Goal: Task Accomplishment & Management: Use online tool/utility

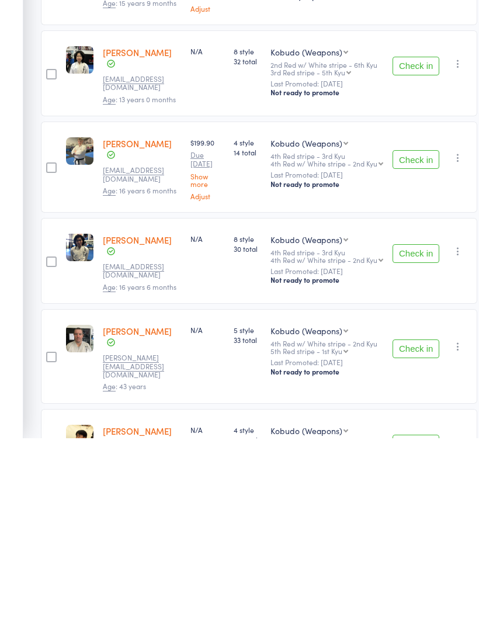
scroll to position [1340, 0]
click at [424, 518] on button "Check in" at bounding box center [416, 527] width 47 height 19
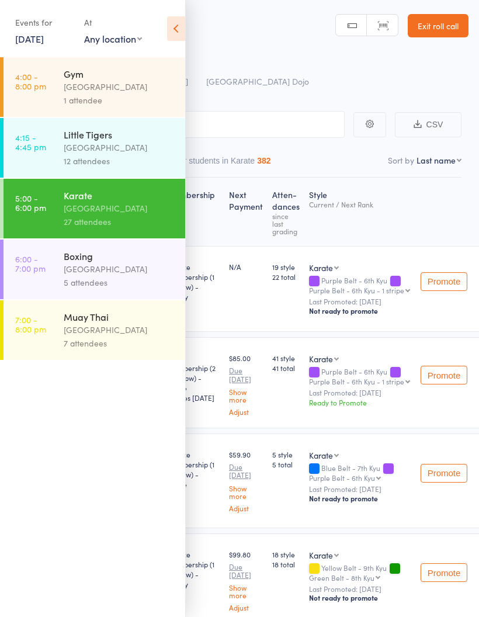
click at [44, 44] on link "29 Aug, 2025" at bounding box center [29, 38] width 29 height 13
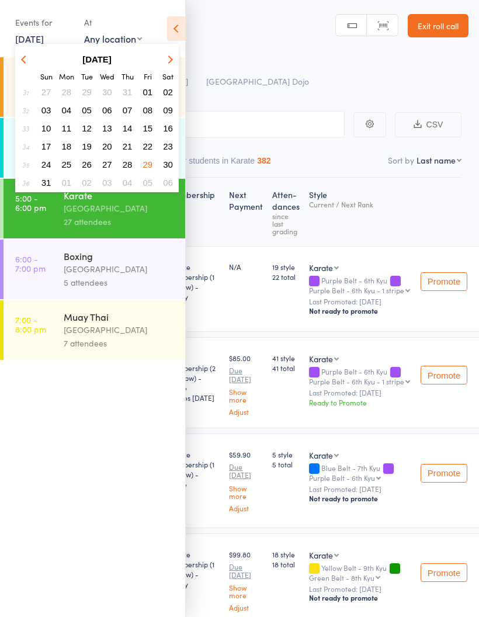
click at [168, 61] on icon "button" at bounding box center [169, 59] width 8 height 8
click at [170, 57] on icon "button" at bounding box center [169, 59] width 8 height 8
click at [174, 111] on button "11" at bounding box center [168, 110] width 18 height 16
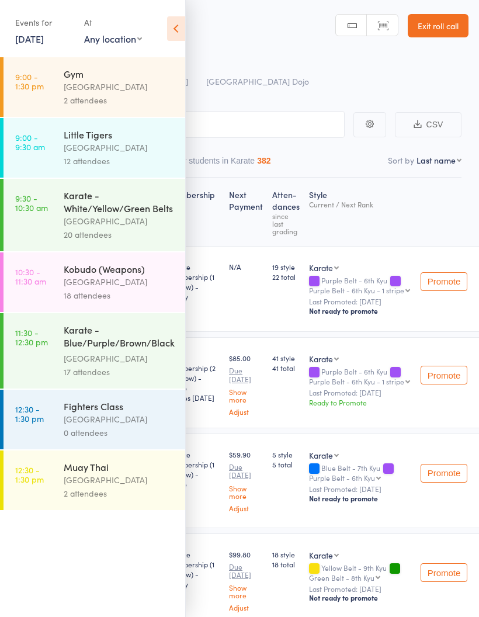
click at [134, 275] on div "Kobudo (Weapons)" at bounding box center [120, 268] width 112 height 13
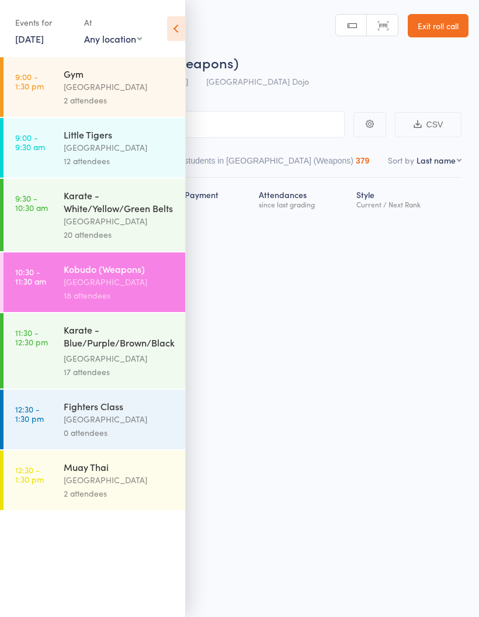
click at [175, 34] on icon at bounding box center [176, 28] width 18 height 25
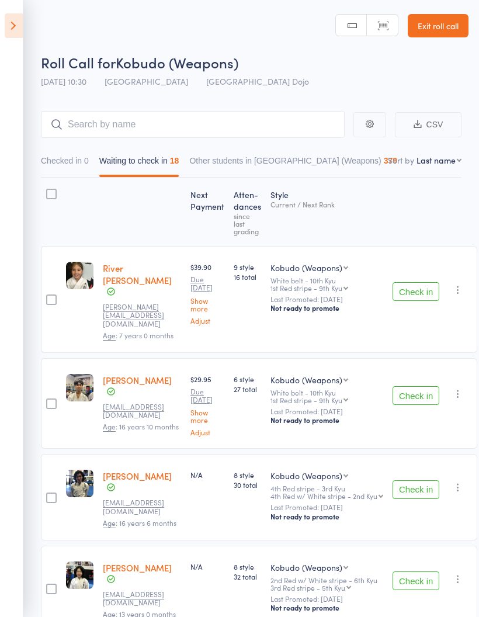
click at [433, 162] on select "First name Last name Birthday today? Behind on payments? Check in time Next pay…" at bounding box center [439, 160] width 45 height 12
select select "10"
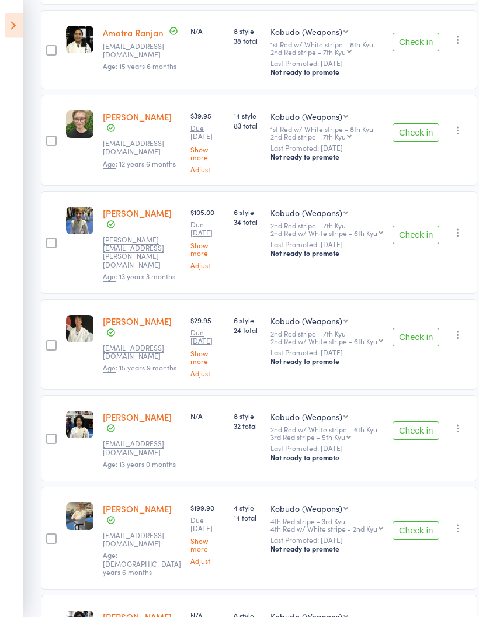
scroll to position [1339, 0]
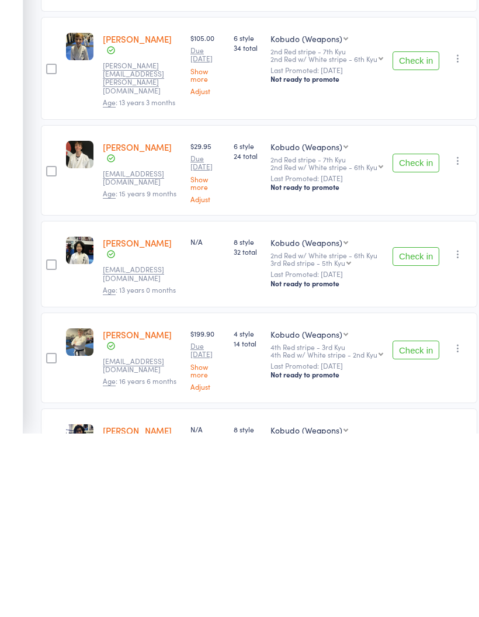
click at [411, 616] on button "Check in" at bounding box center [416, 627] width 47 height 19
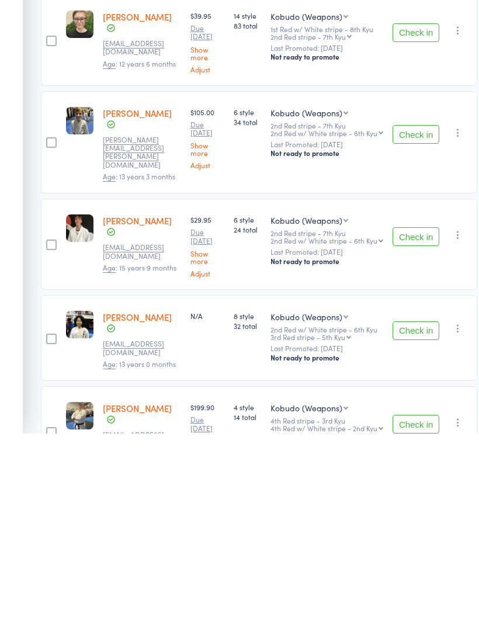
click at [412, 598] on button "Check in" at bounding box center [416, 607] width 47 height 19
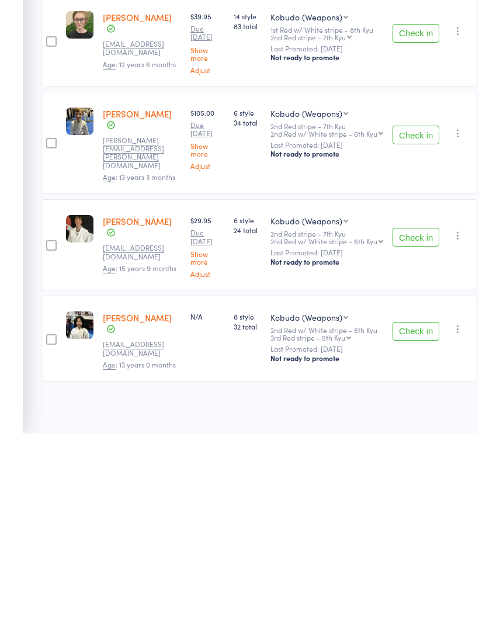
scroll to position [985, 0]
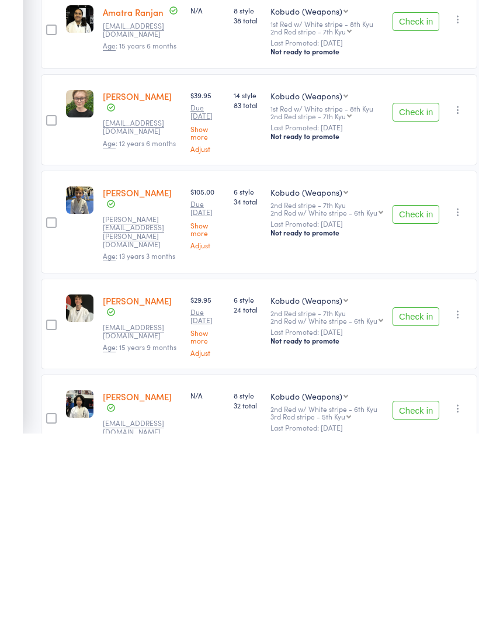
click at [418, 584] on button "Check in" at bounding box center [416, 593] width 47 height 19
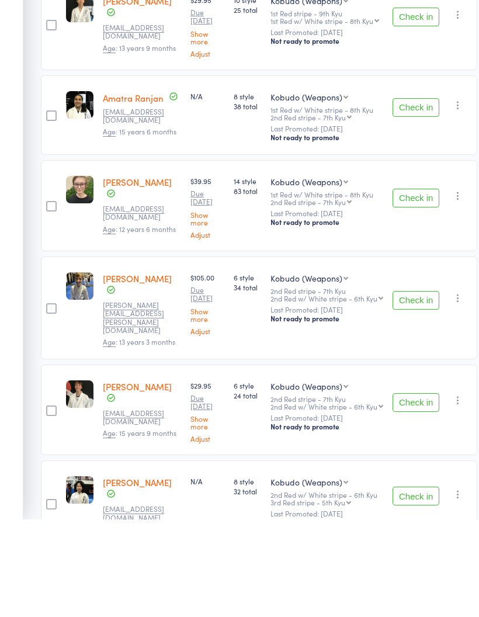
scroll to position [899, 0]
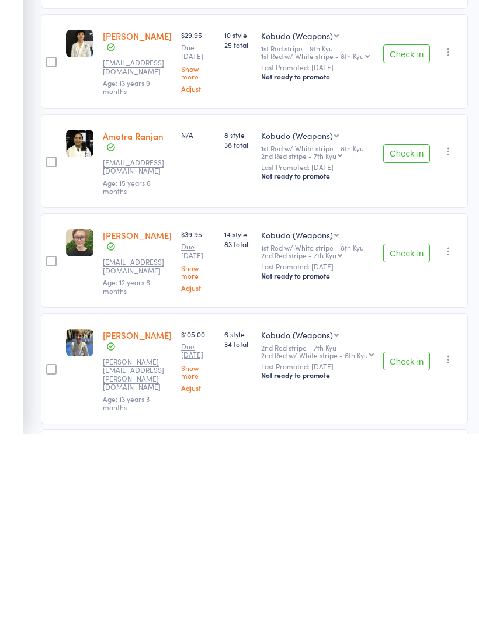
click at [414, 427] on button "Check in" at bounding box center [406, 436] width 47 height 19
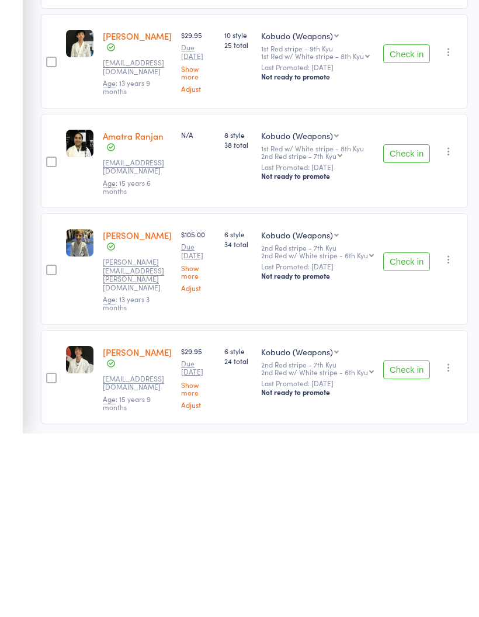
scroll to position [803, 0]
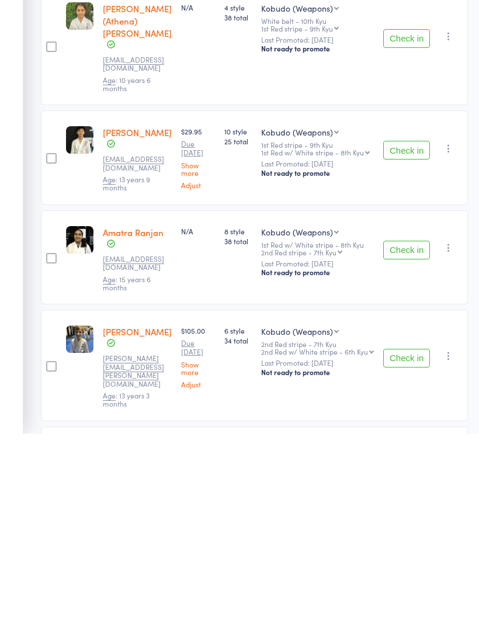
click at [417, 532] on button "Check in" at bounding box center [406, 541] width 47 height 19
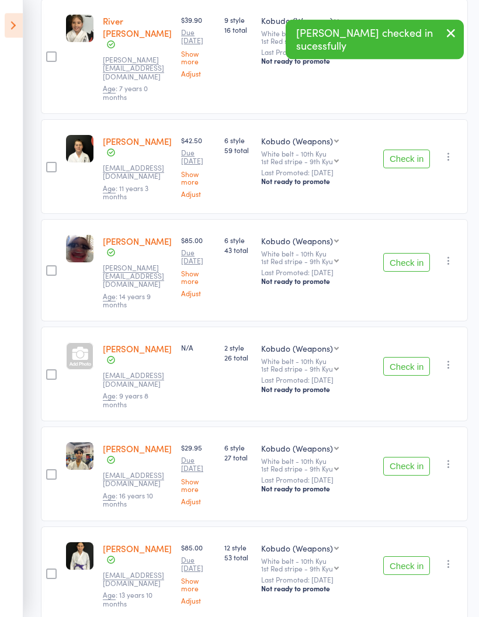
scroll to position [0, 0]
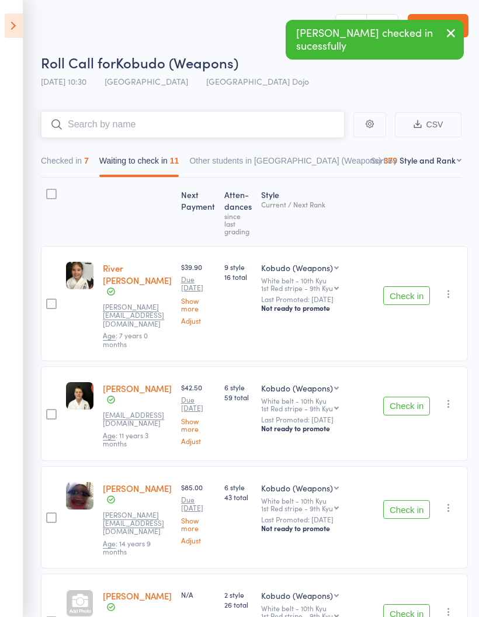
click at [301, 127] on input "search" at bounding box center [193, 124] width 304 height 27
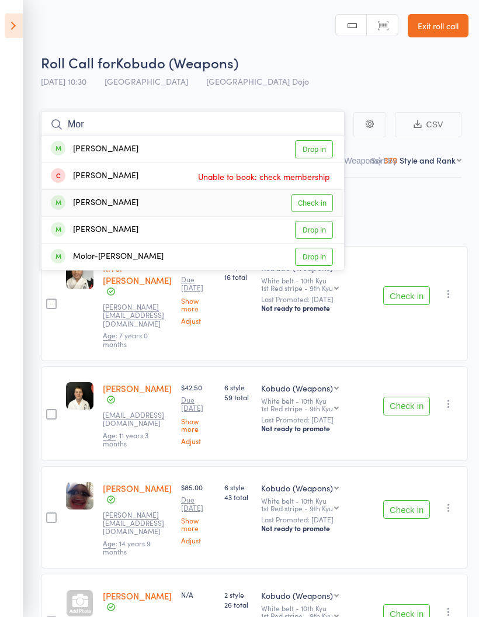
type input "Mor"
click at [321, 206] on link "Check in" at bounding box center [312, 203] width 41 height 18
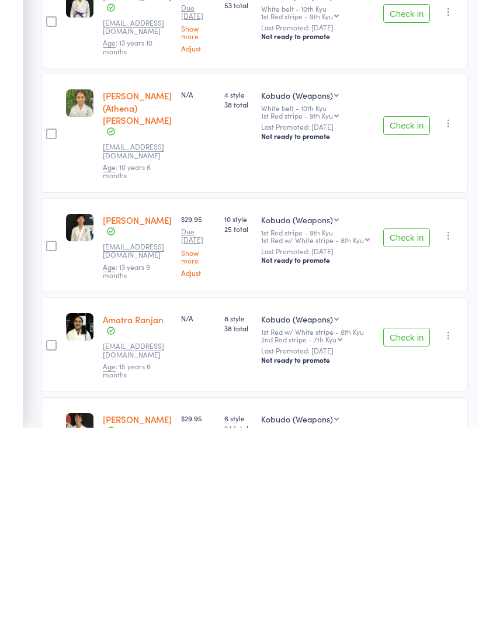
scroll to position [610, 0]
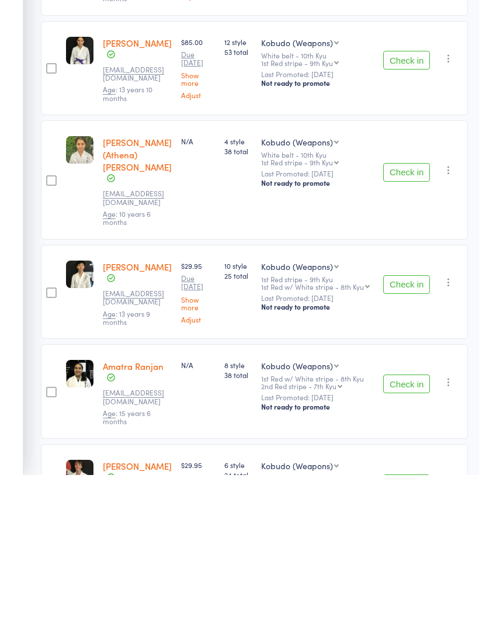
click at [423, 516] on button "Check in" at bounding box center [406, 525] width 47 height 19
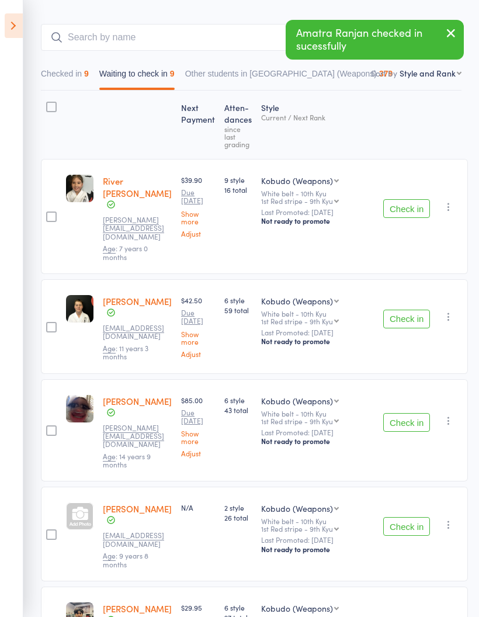
scroll to position [0, 0]
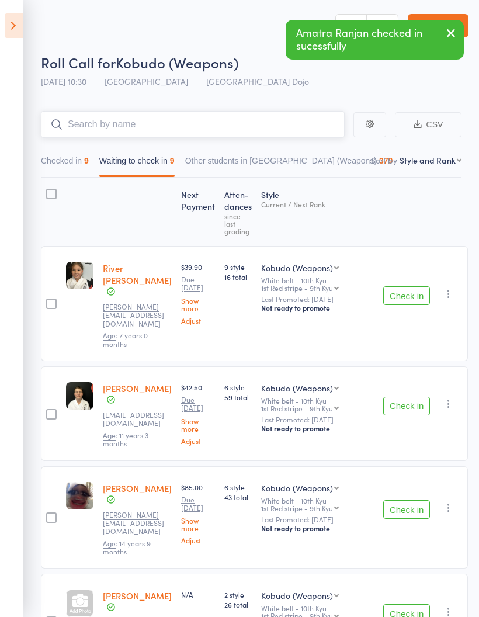
click at [258, 134] on input "search" at bounding box center [193, 124] width 304 height 27
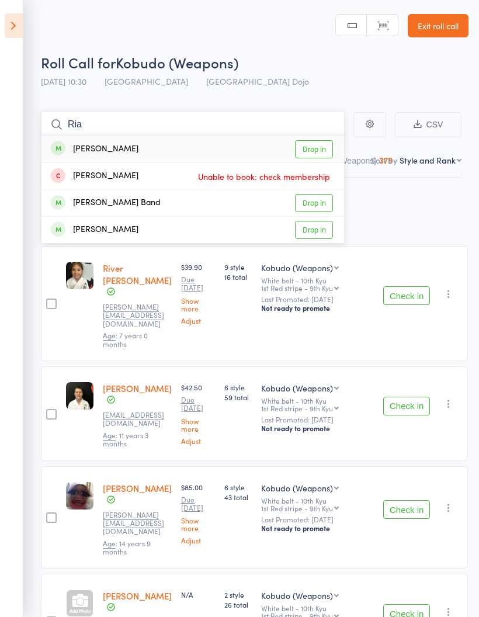
type input "Ria"
click at [319, 145] on link "Drop in" at bounding box center [314, 149] width 38 height 18
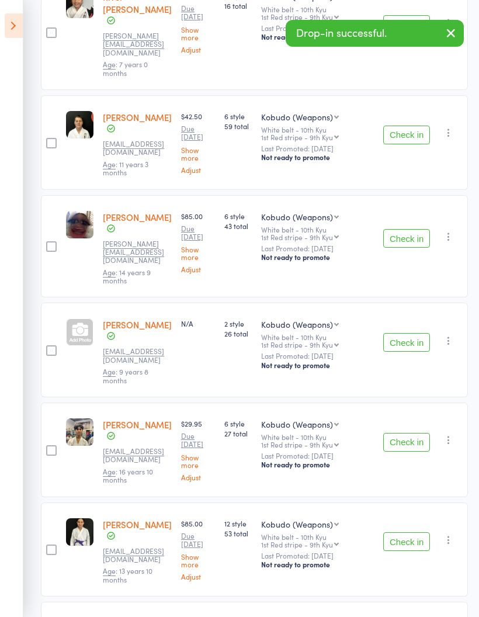
scroll to position [254, 0]
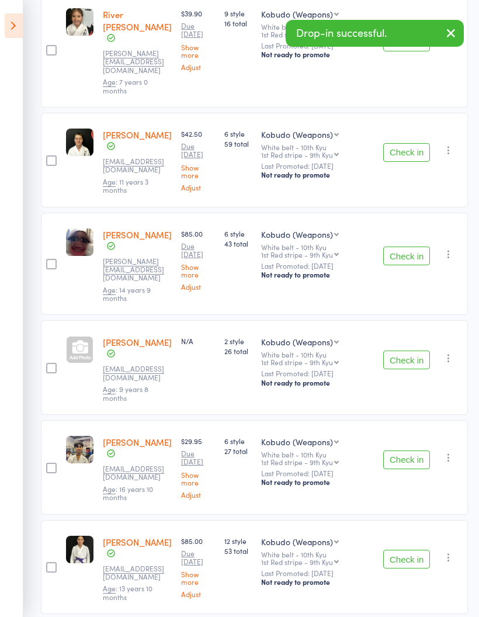
click at [425, 143] on button "Check in" at bounding box center [406, 152] width 47 height 19
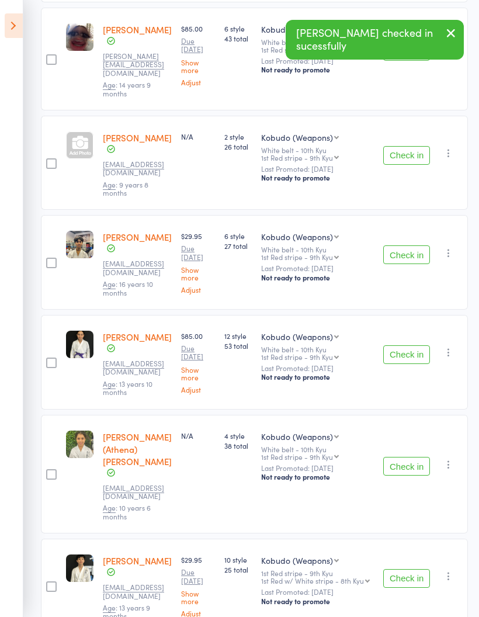
scroll to position [428, 0]
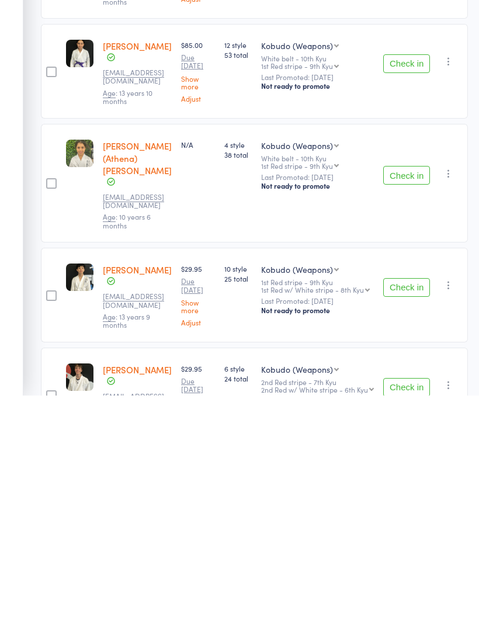
click at [421, 599] on button "Check in" at bounding box center [406, 608] width 47 height 19
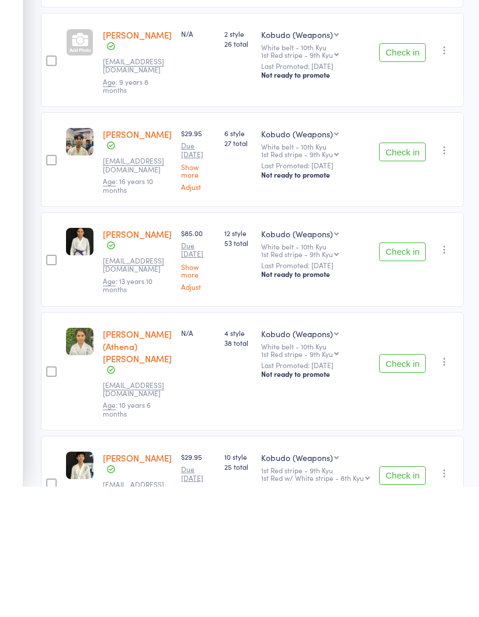
click at [414, 373] on button "Check in" at bounding box center [402, 382] width 47 height 19
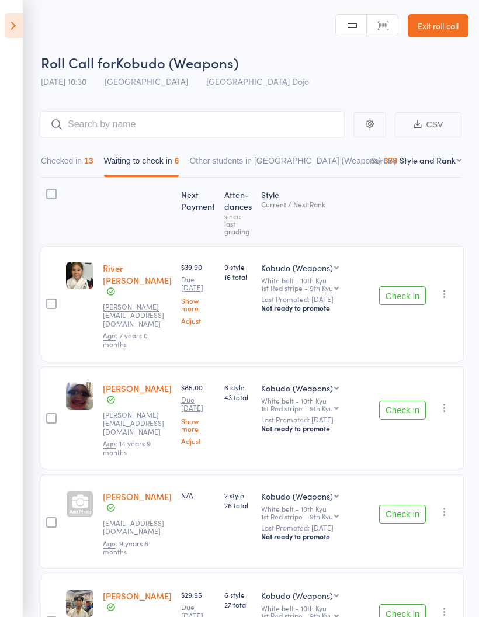
scroll to position [235, 0]
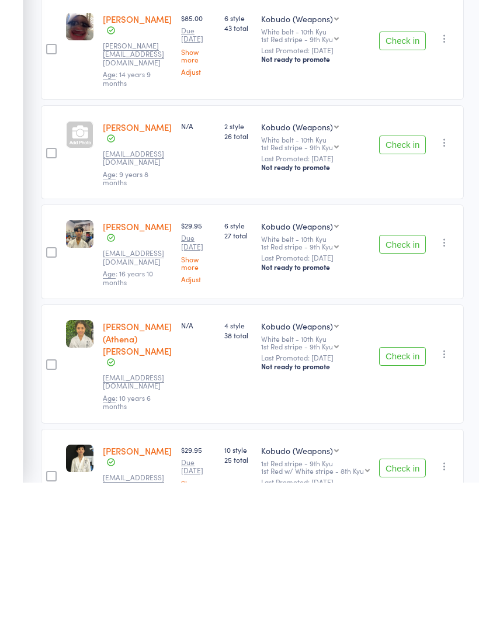
click at [409, 481] on button "Check in" at bounding box center [402, 490] width 47 height 19
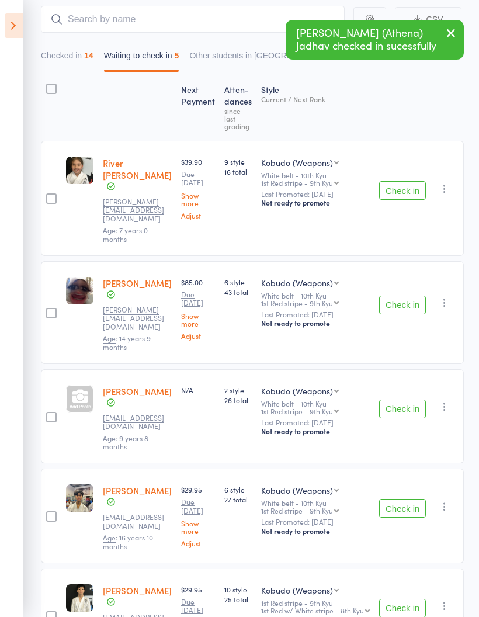
scroll to position [102, 0]
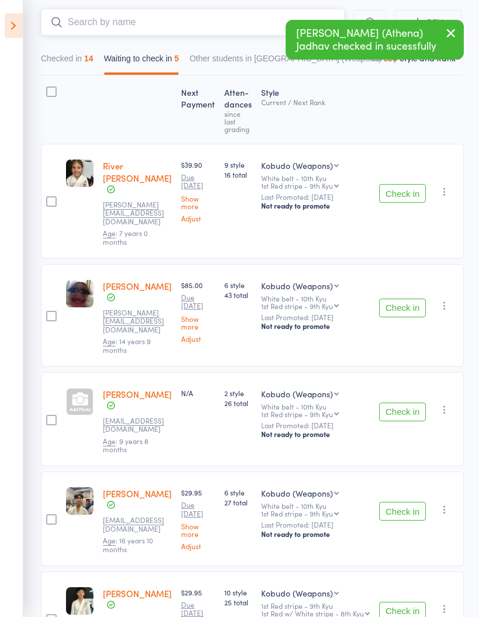
click at [209, 14] on input "search" at bounding box center [193, 22] width 304 height 27
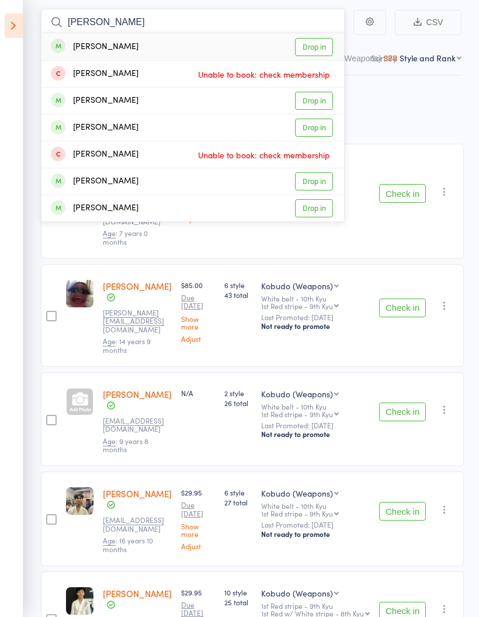
type input "Josh"
click at [326, 181] on link "Drop in" at bounding box center [314, 181] width 38 height 18
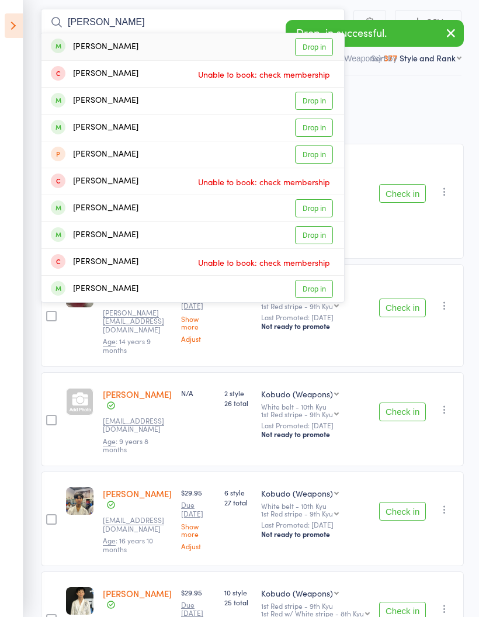
type input "Daniel"
click at [322, 130] on link "Drop in" at bounding box center [314, 128] width 38 height 18
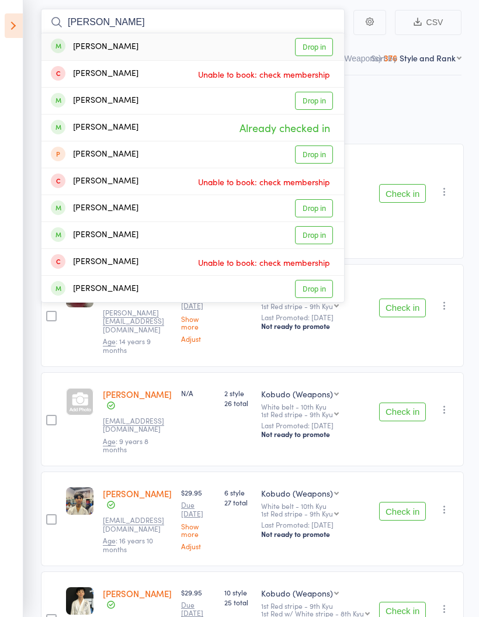
type input "Daniel"
click at [319, 102] on link "Drop in" at bounding box center [314, 101] width 38 height 18
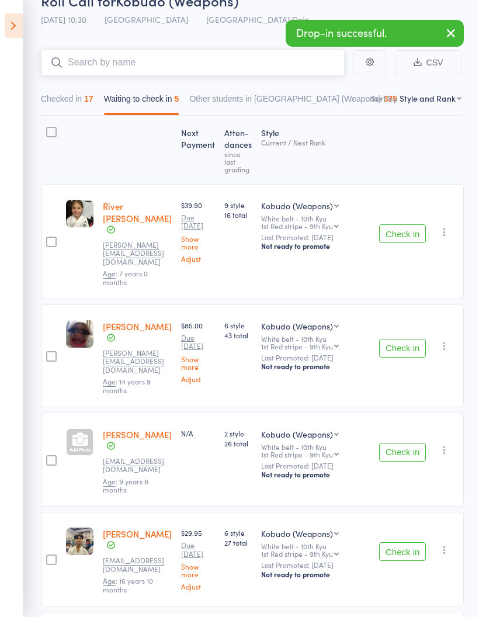
scroll to position [58, 0]
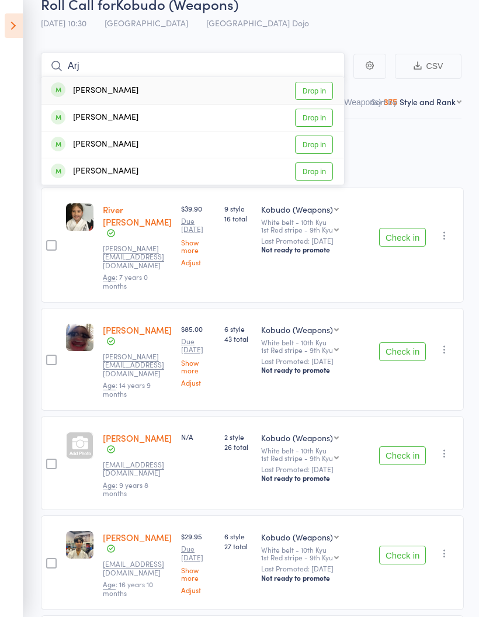
type input "Arj"
click at [326, 89] on link "Drop in" at bounding box center [314, 91] width 38 height 18
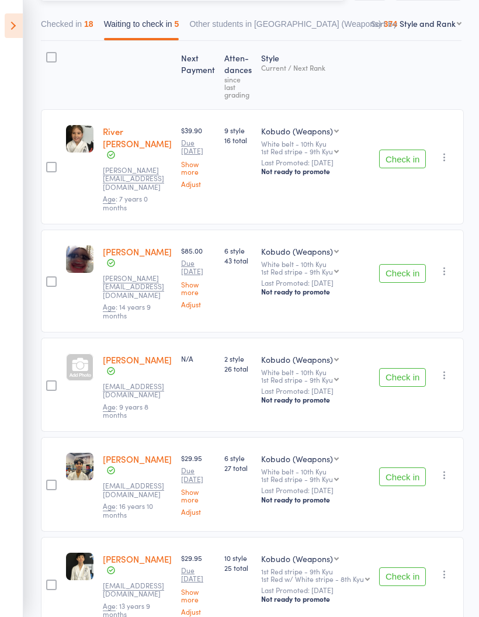
scroll to position [149, 0]
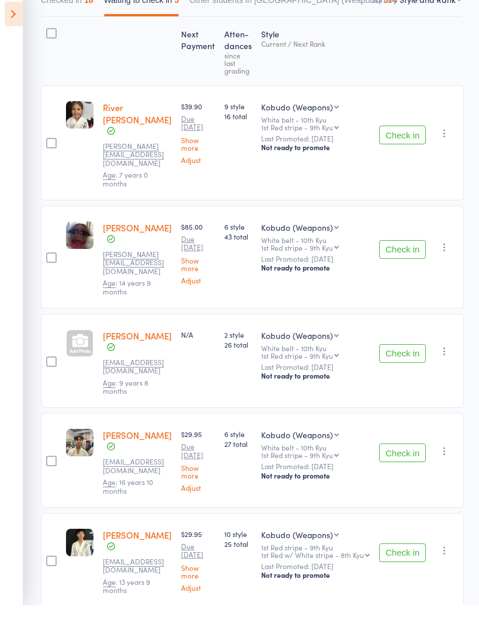
click at [416, 455] on button "Check in" at bounding box center [402, 464] width 47 height 19
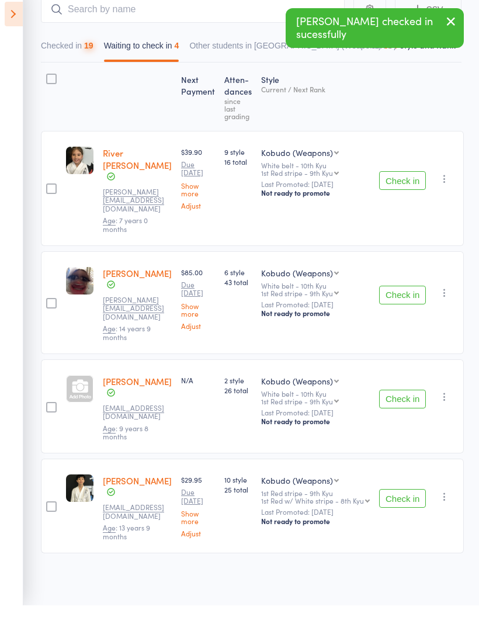
scroll to position [53, 0]
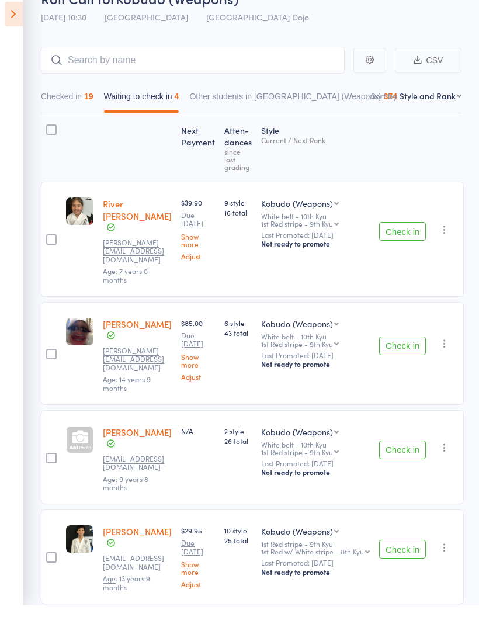
click at [411, 551] on button "Check in" at bounding box center [402, 560] width 47 height 19
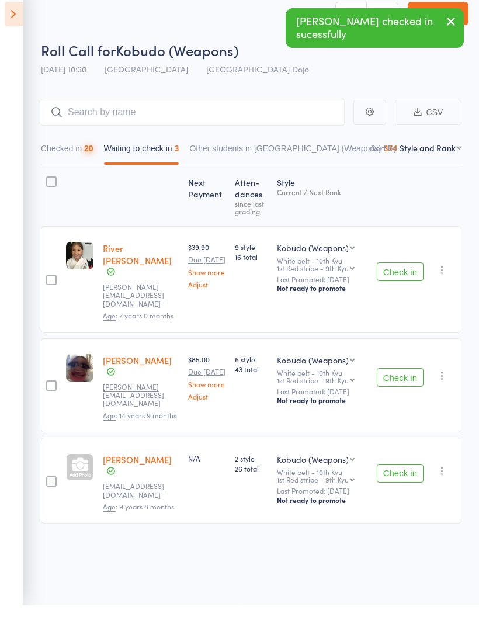
scroll to position [8, 0]
click at [402, 380] on button "Check in" at bounding box center [400, 389] width 47 height 19
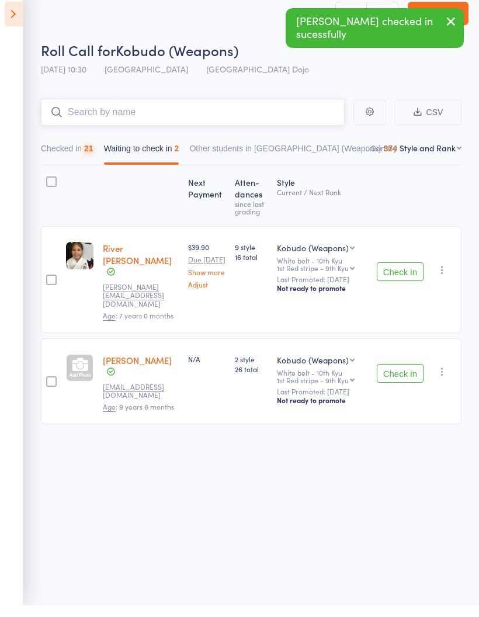
click at [232, 110] on input "search" at bounding box center [193, 123] width 304 height 27
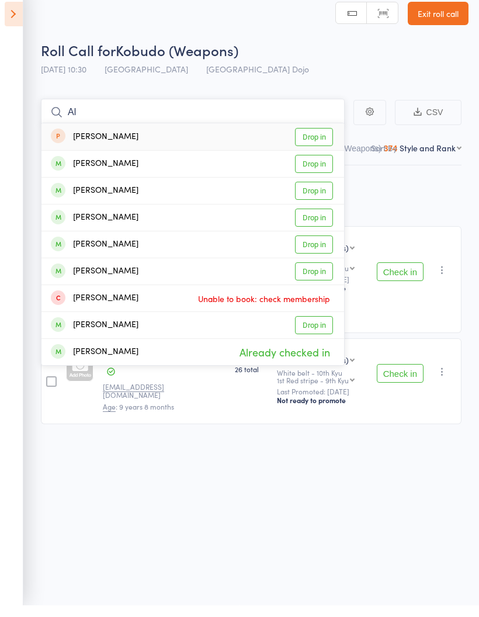
type input "A"
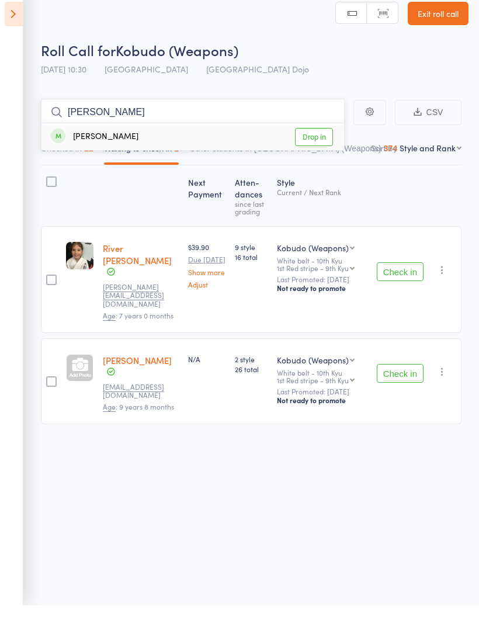
type input "Wong"
click at [324, 140] on link "Drop in" at bounding box center [314, 149] width 38 height 18
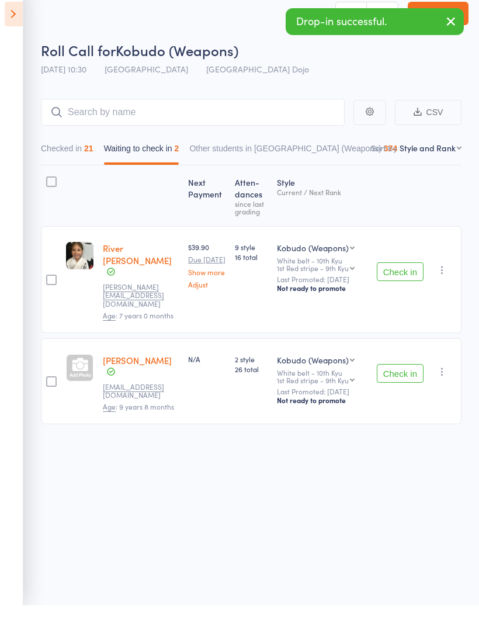
click at [405, 274] on button "Check in" at bounding box center [400, 283] width 47 height 19
click at [406, 274] on button "Check in" at bounding box center [400, 283] width 47 height 19
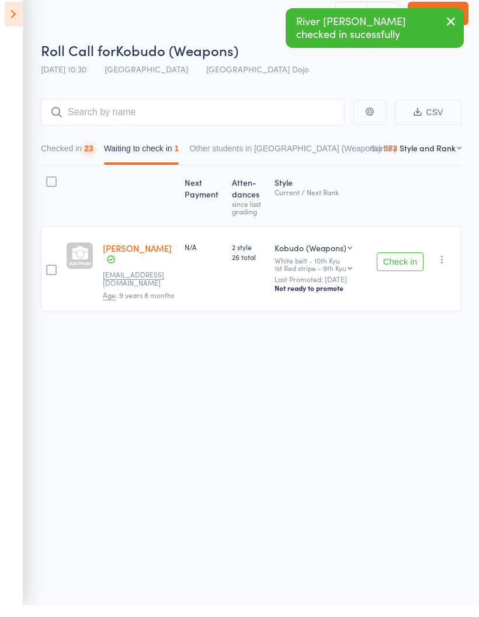
click at [399, 264] on button "Check in" at bounding box center [400, 273] width 47 height 19
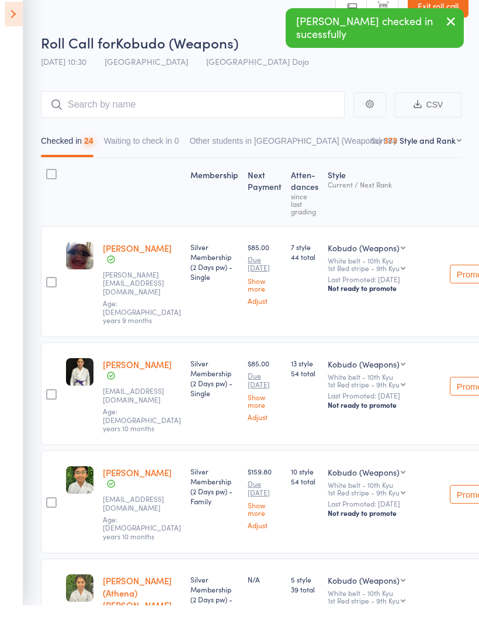
scroll to position [20, 0]
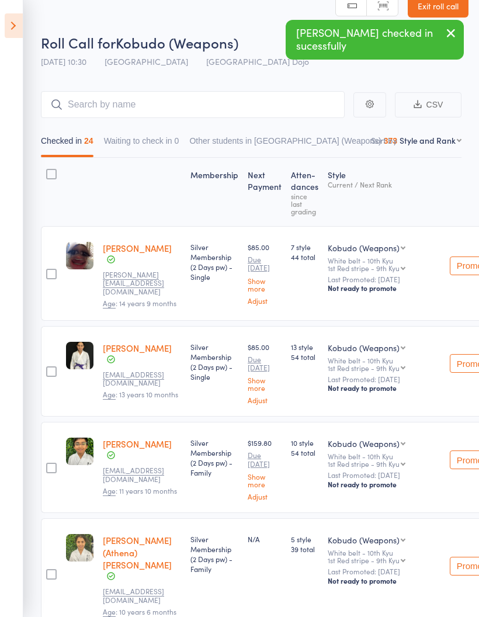
click at [65, 152] on button "Checked in 24" at bounding box center [67, 143] width 53 height 27
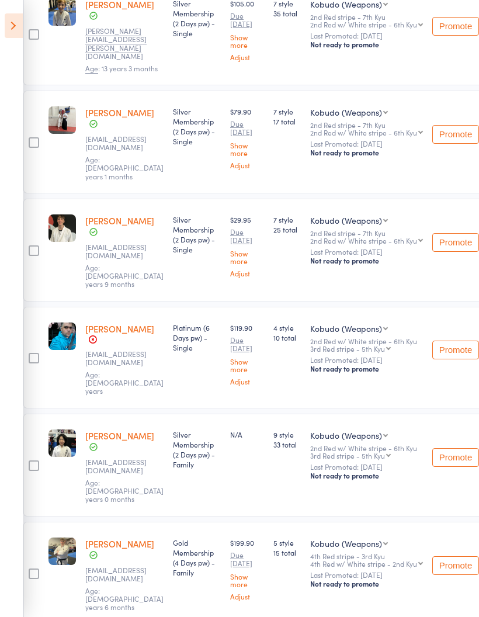
scroll to position [1753, 54]
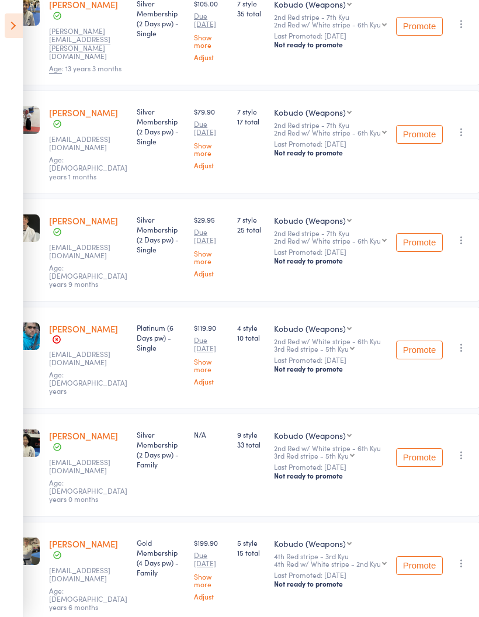
click at [457, 342] on icon "button" at bounding box center [462, 348] width 12 height 12
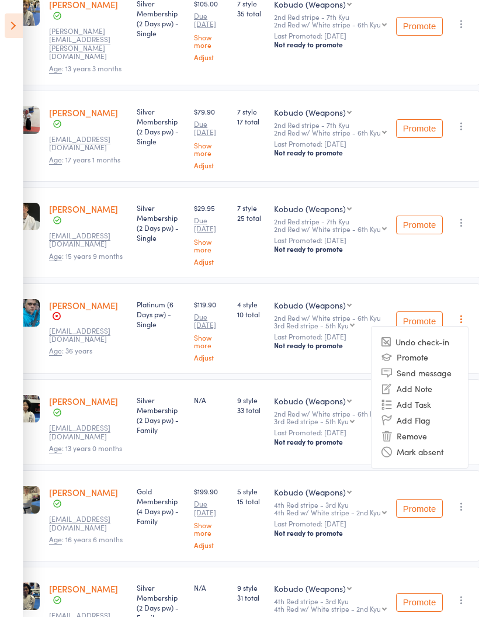
click at [418, 428] on li "Remove" at bounding box center [420, 436] width 96 height 16
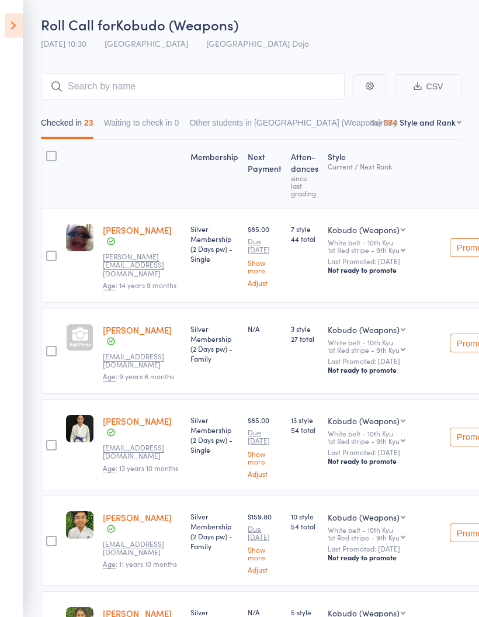
scroll to position [0, 0]
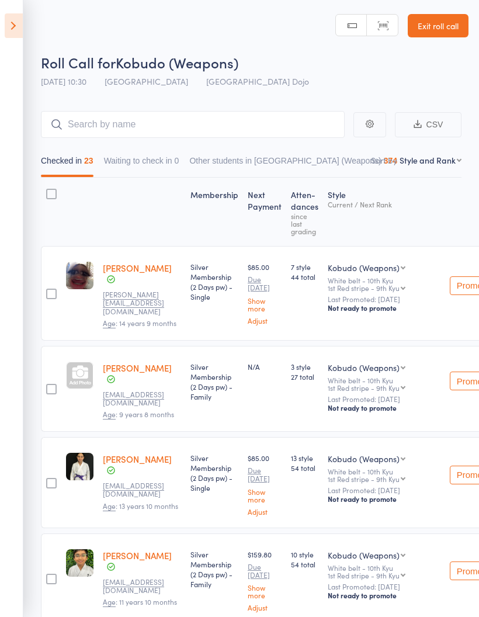
click at [15, 29] on icon at bounding box center [14, 25] width 18 height 25
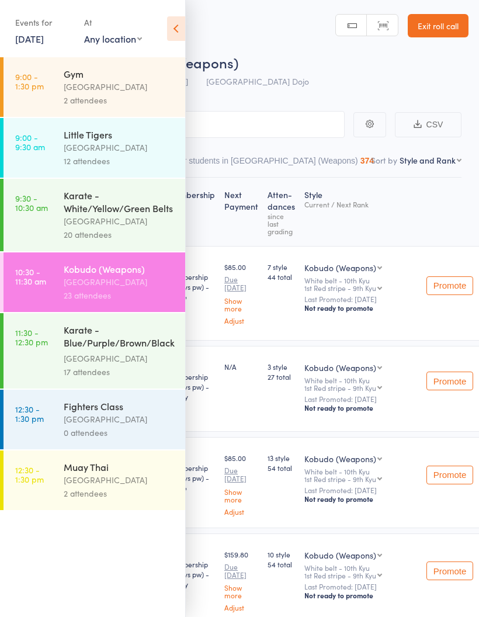
click at [116, 352] on div "Karate - Blue/Purple/Brown/Black Belts" at bounding box center [120, 337] width 112 height 29
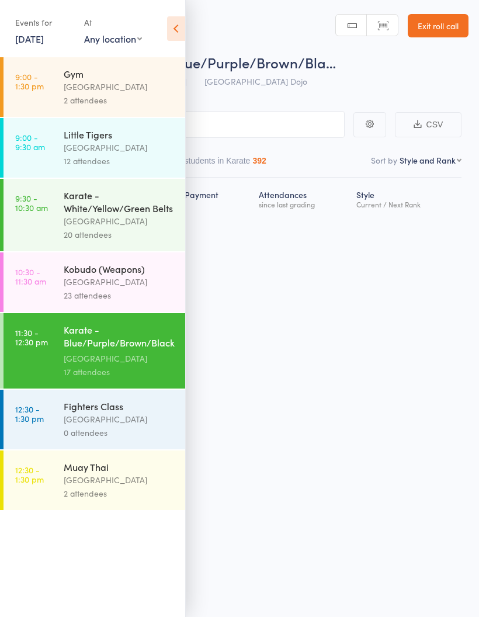
click at [109, 426] on div "[GEOGRAPHIC_DATA]" at bounding box center [120, 418] width 112 height 13
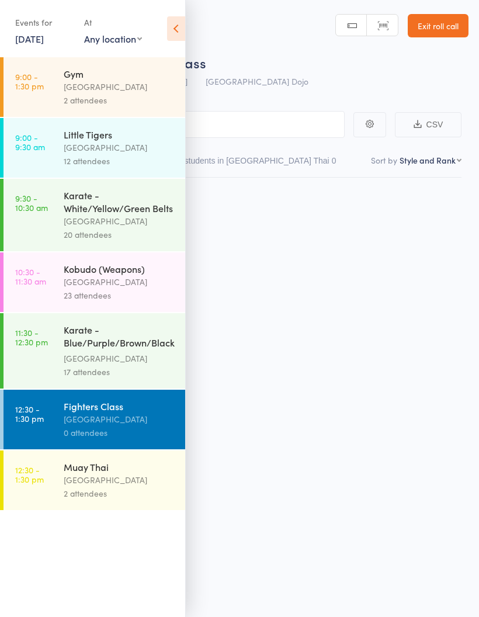
click at [117, 487] on div "[GEOGRAPHIC_DATA]" at bounding box center [120, 479] width 112 height 13
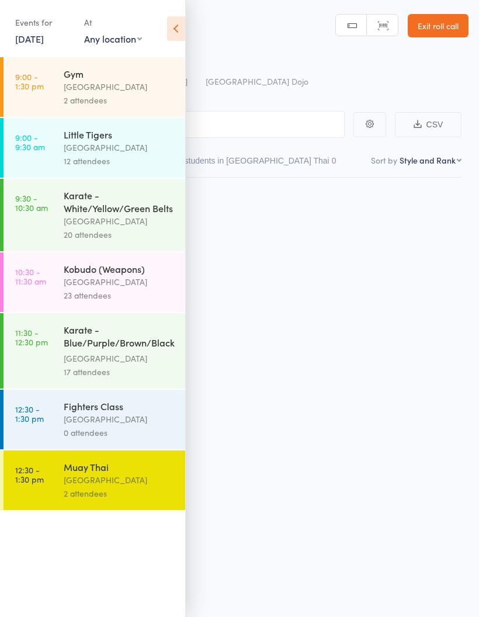
click at [179, 27] on icon at bounding box center [176, 28] width 18 height 25
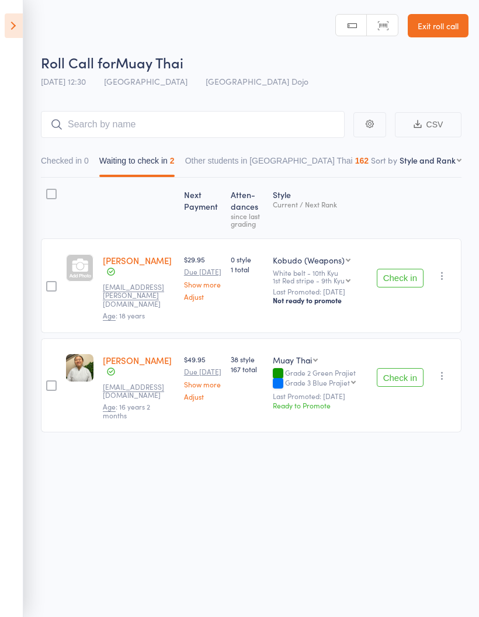
click at [64, 224] on div at bounding box center [79, 208] width 37 height 50
